Goal: Task Accomplishment & Management: Manage account settings

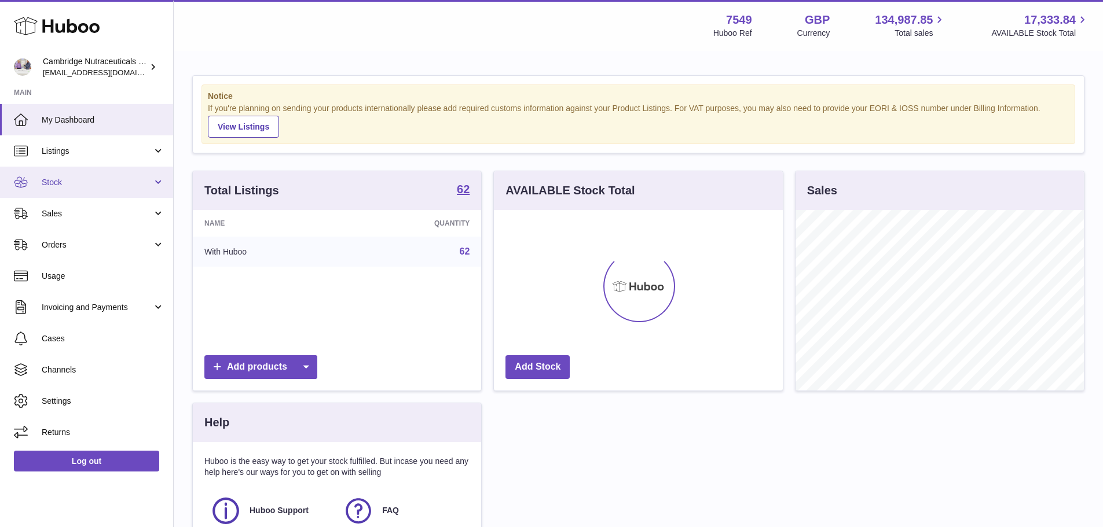
click at [65, 180] on span "Stock" at bounding box center [97, 182] width 111 height 11
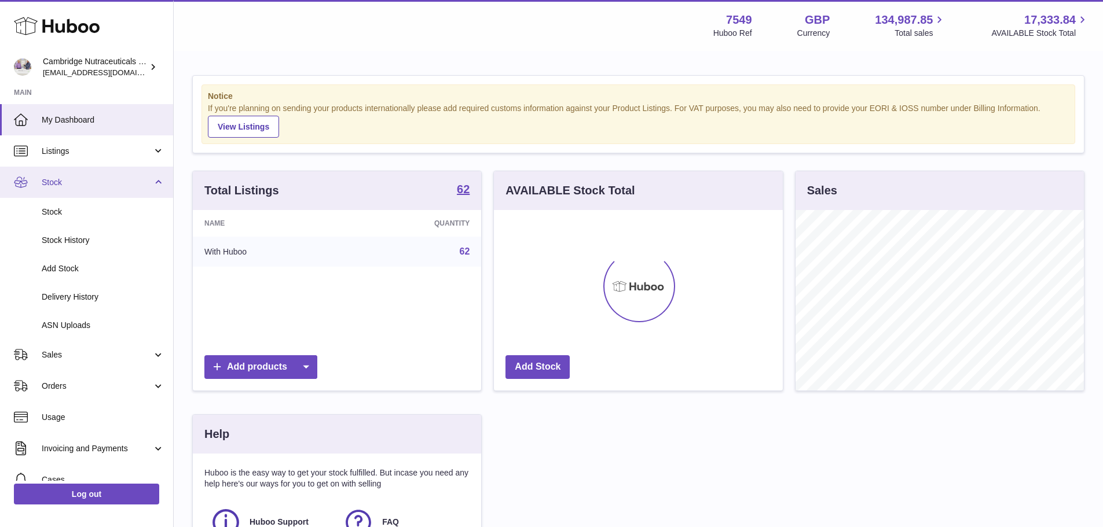
scroll to position [181, 289]
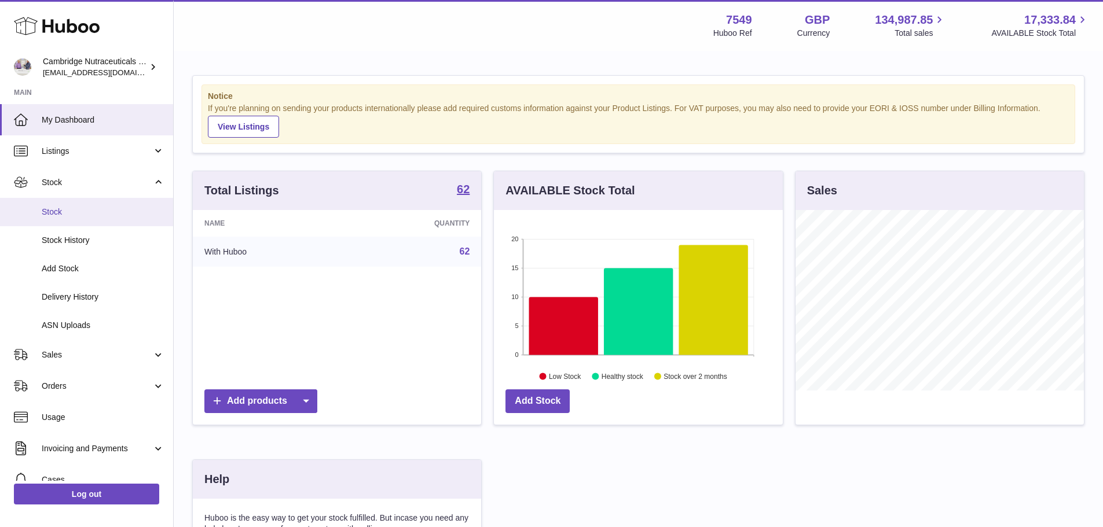
click at [86, 208] on span "Stock" at bounding box center [103, 212] width 123 height 11
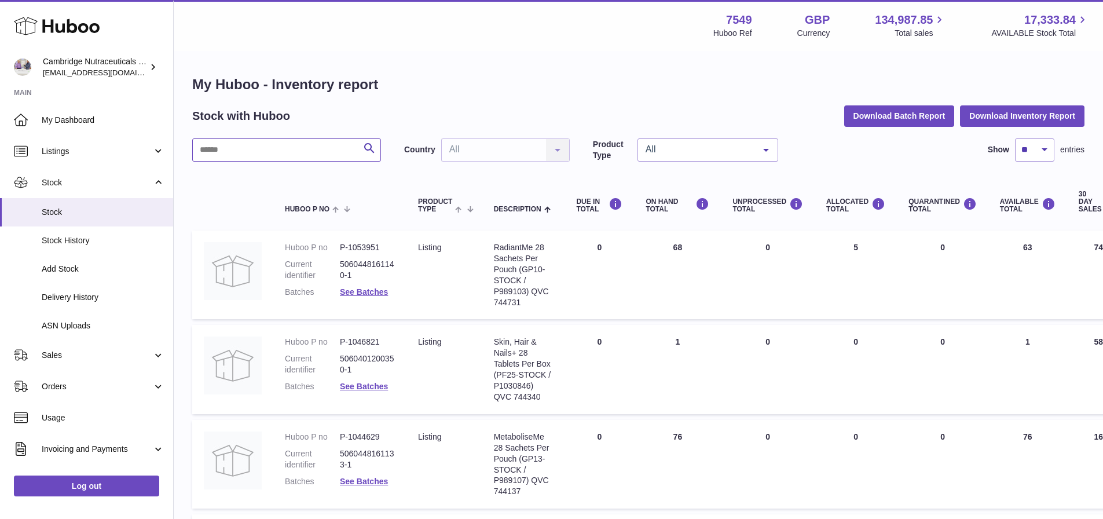
click at [306, 149] on input "text" at bounding box center [286, 149] width 189 height 23
type input "****"
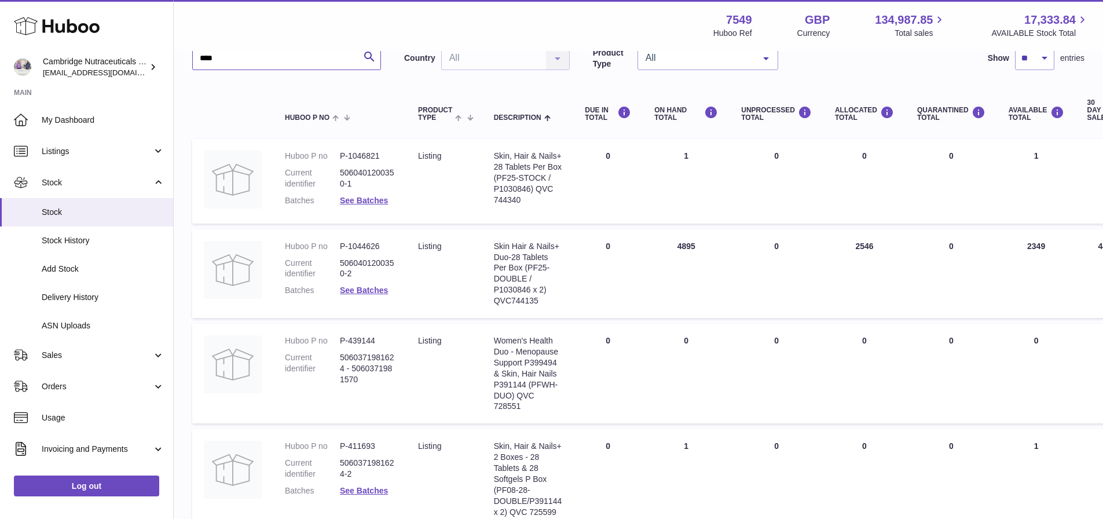
scroll to position [232, 0]
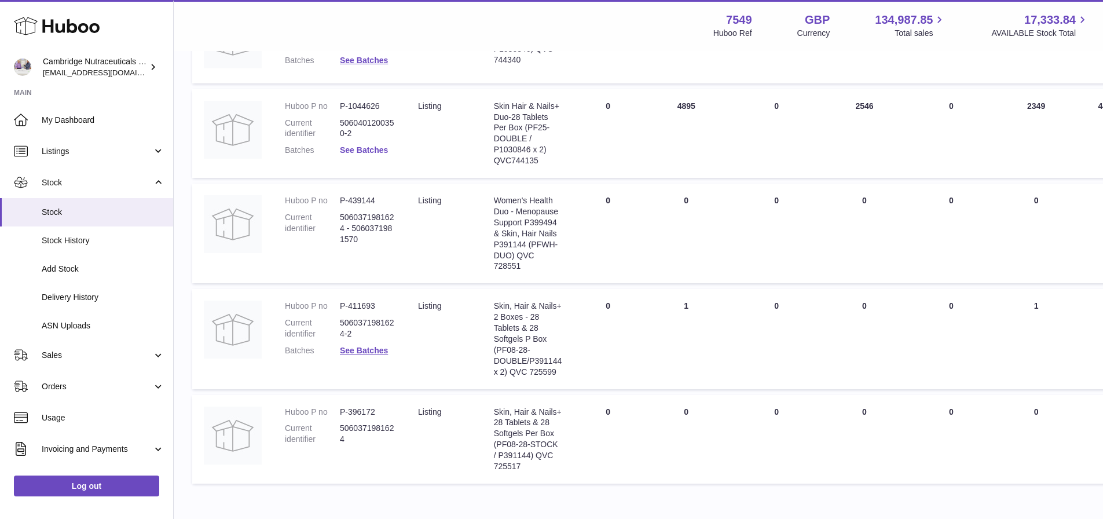
click at [360, 155] on link "See Batches" at bounding box center [364, 149] width 48 height 9
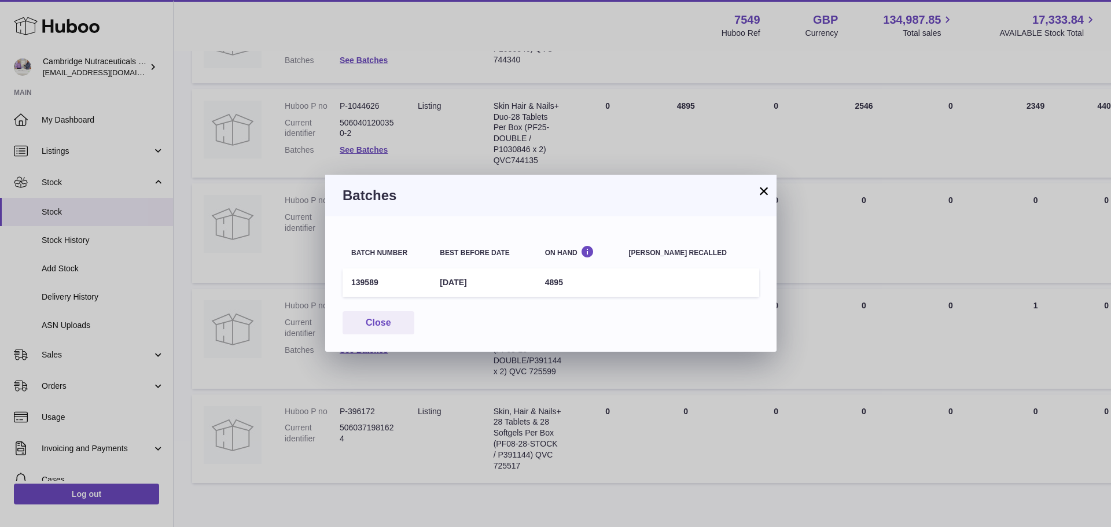
click at [762, 192] on button "×" at bounding box center [764, 191] width 14 height 14
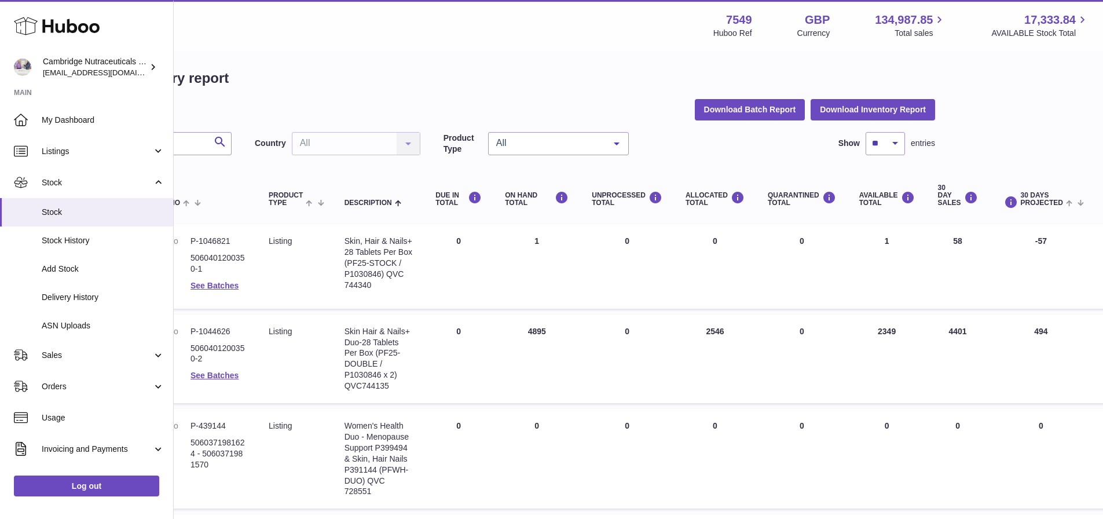
scroll to position [0, 149]
